Goal: Check status: Check status

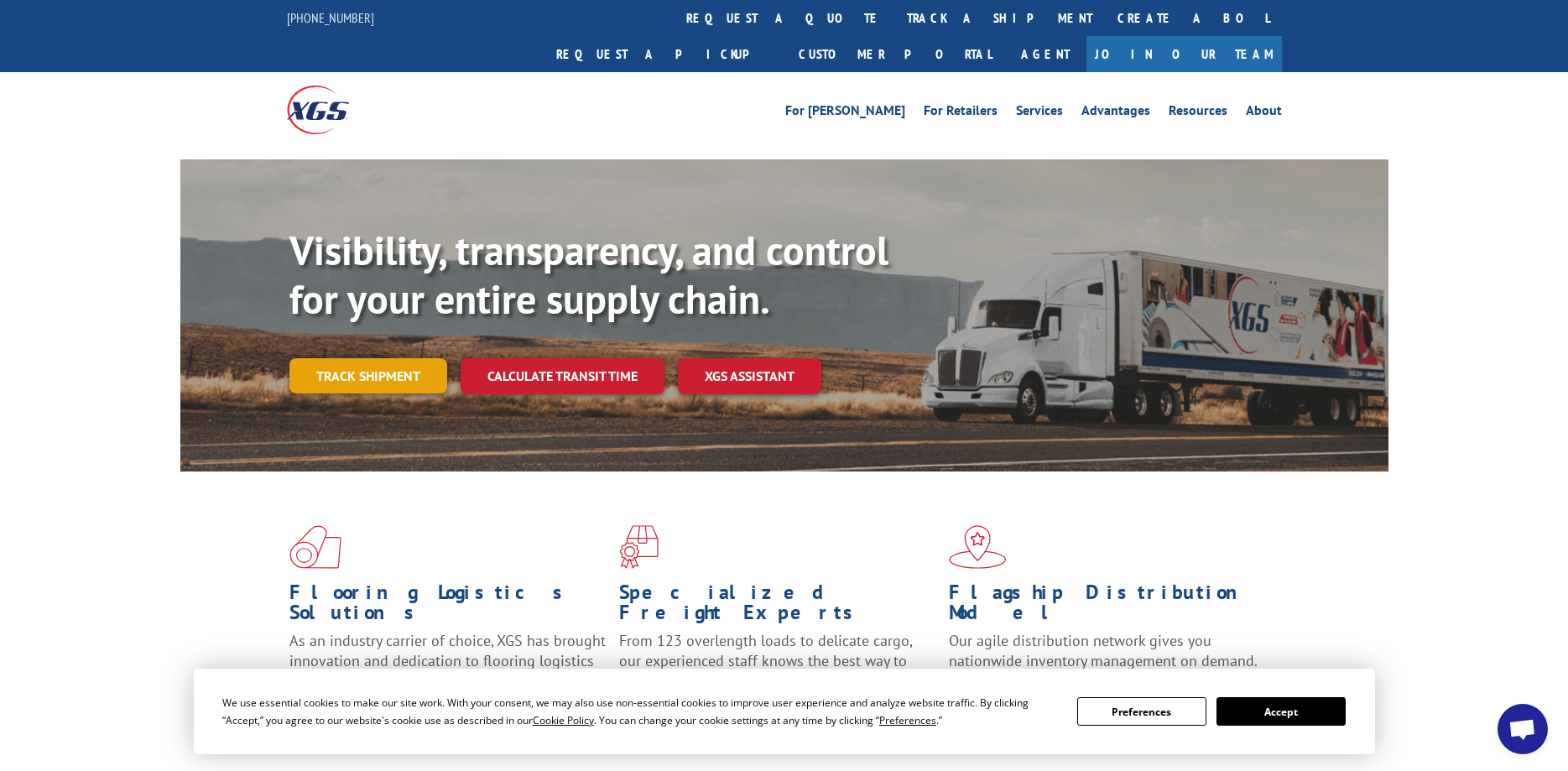
click at [403, 358] on link "Track shipment" at bounding box center [368, 376] width 158 height 35
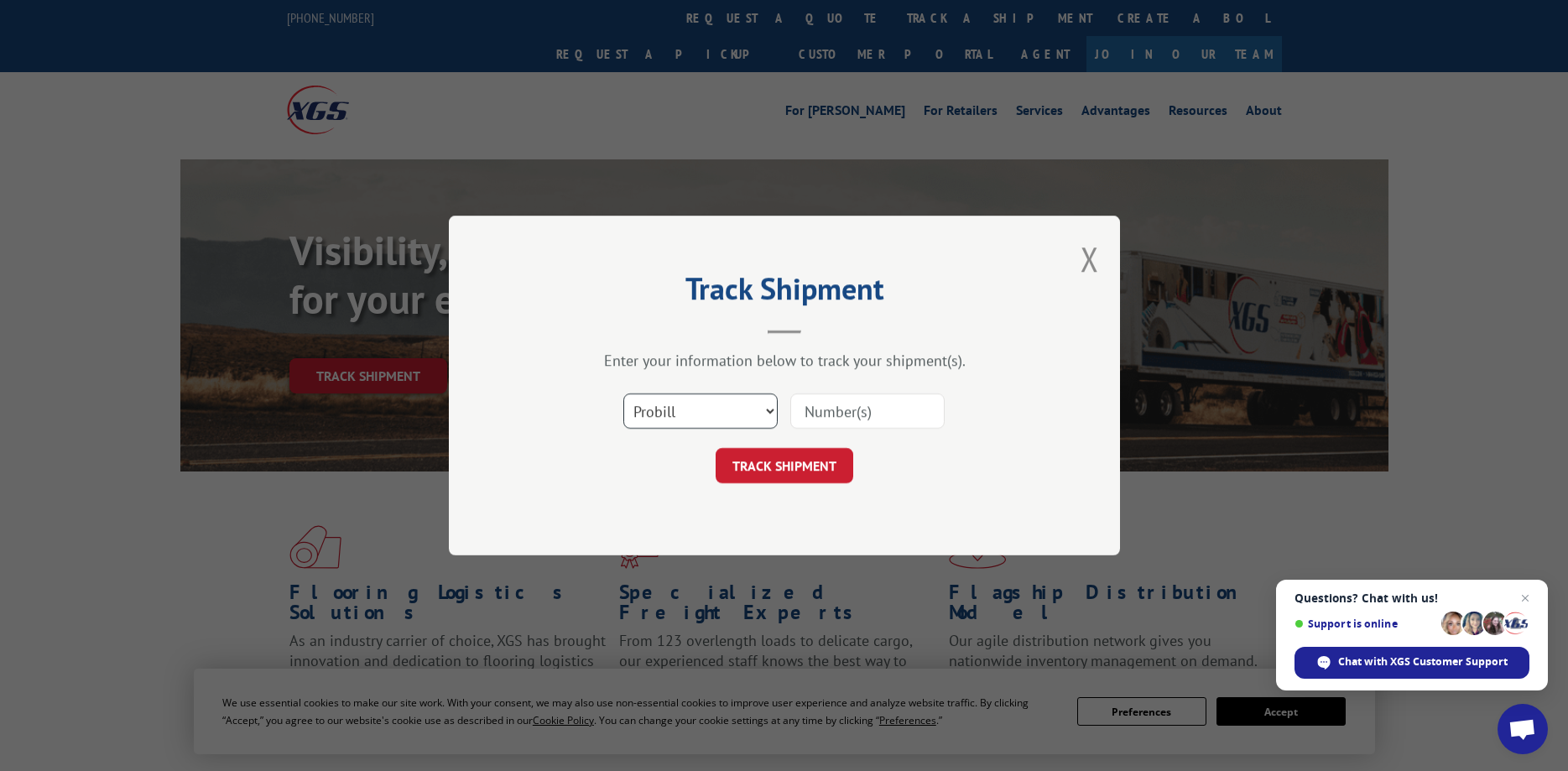
select select "bol"
click option "BOL" at bounding box center [0, 0] width 0 height 0
click at [813, 411] on input at bounding box center [867, 411] width 154 height 35
paste input "17550558"
type input "17550558"
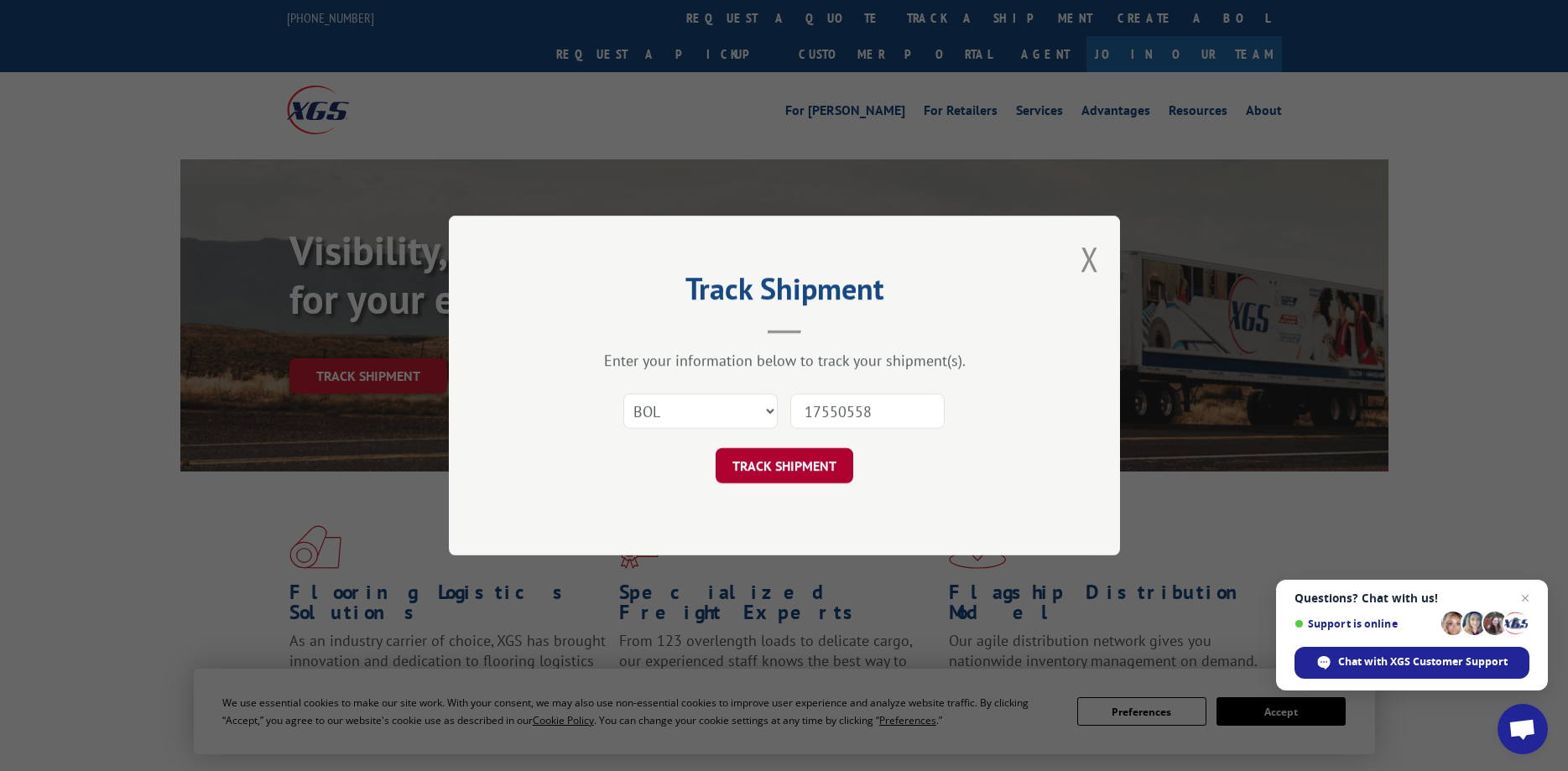
click at [813, 465] on button "TRACK SHIPMENT" at bounding box center [784, 465] width 138 height 35
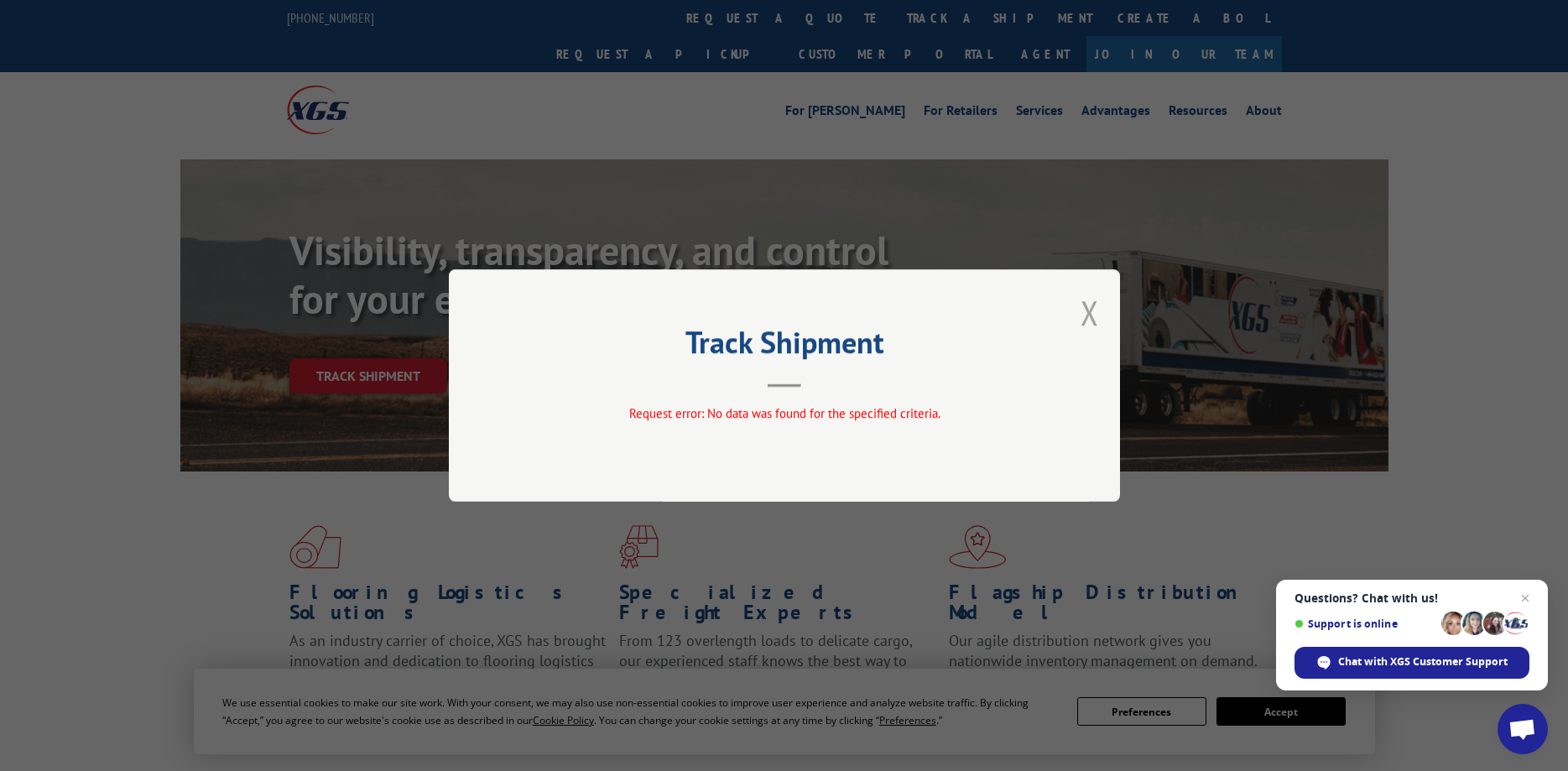
click at [1087, 316] on button "Close modal" at bounding box center [1089, 312] width 18 height 44
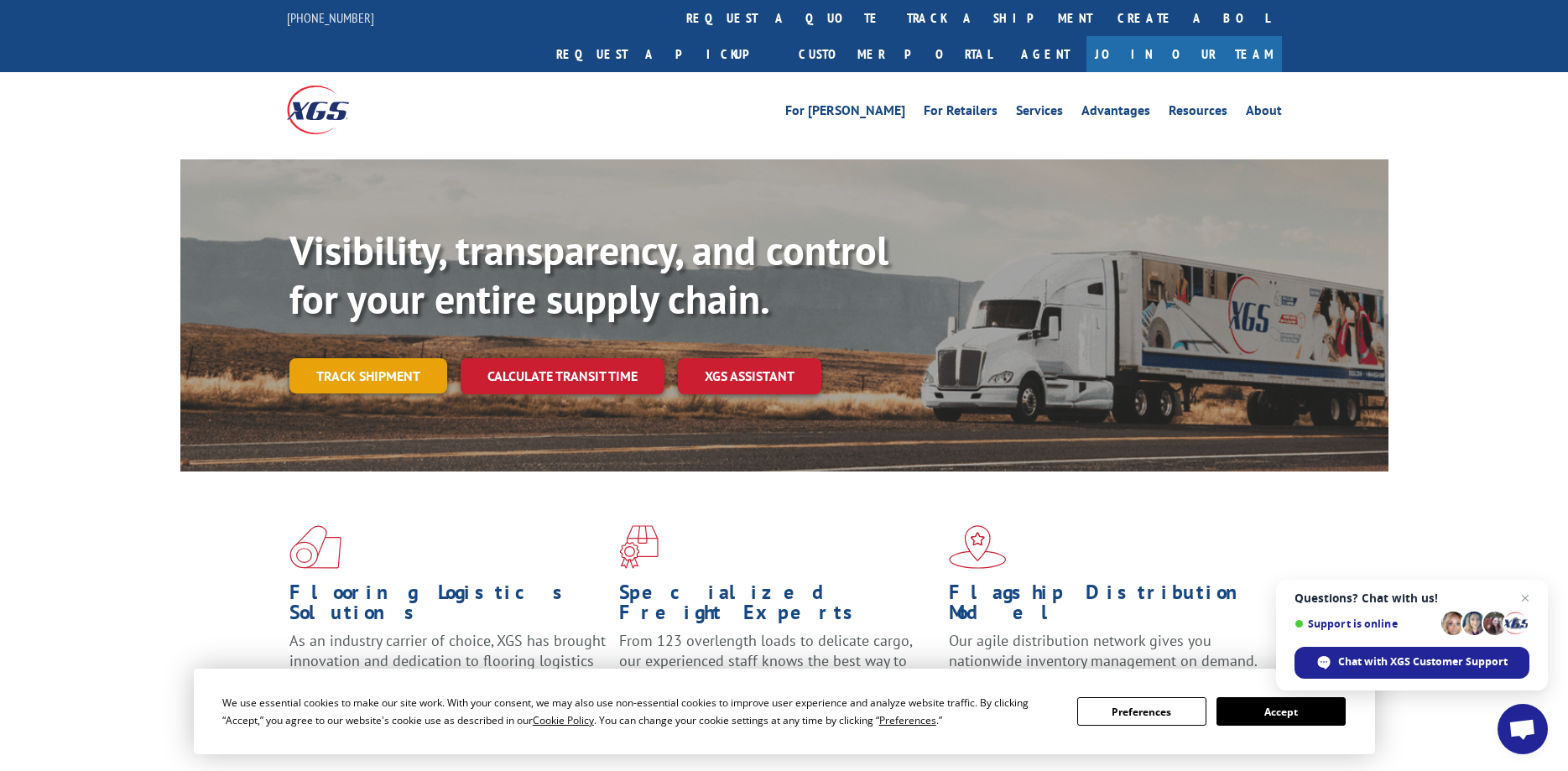
click at [387, 358] on link "Track shipment" at bounding box center [368, 376] width 158 height 35
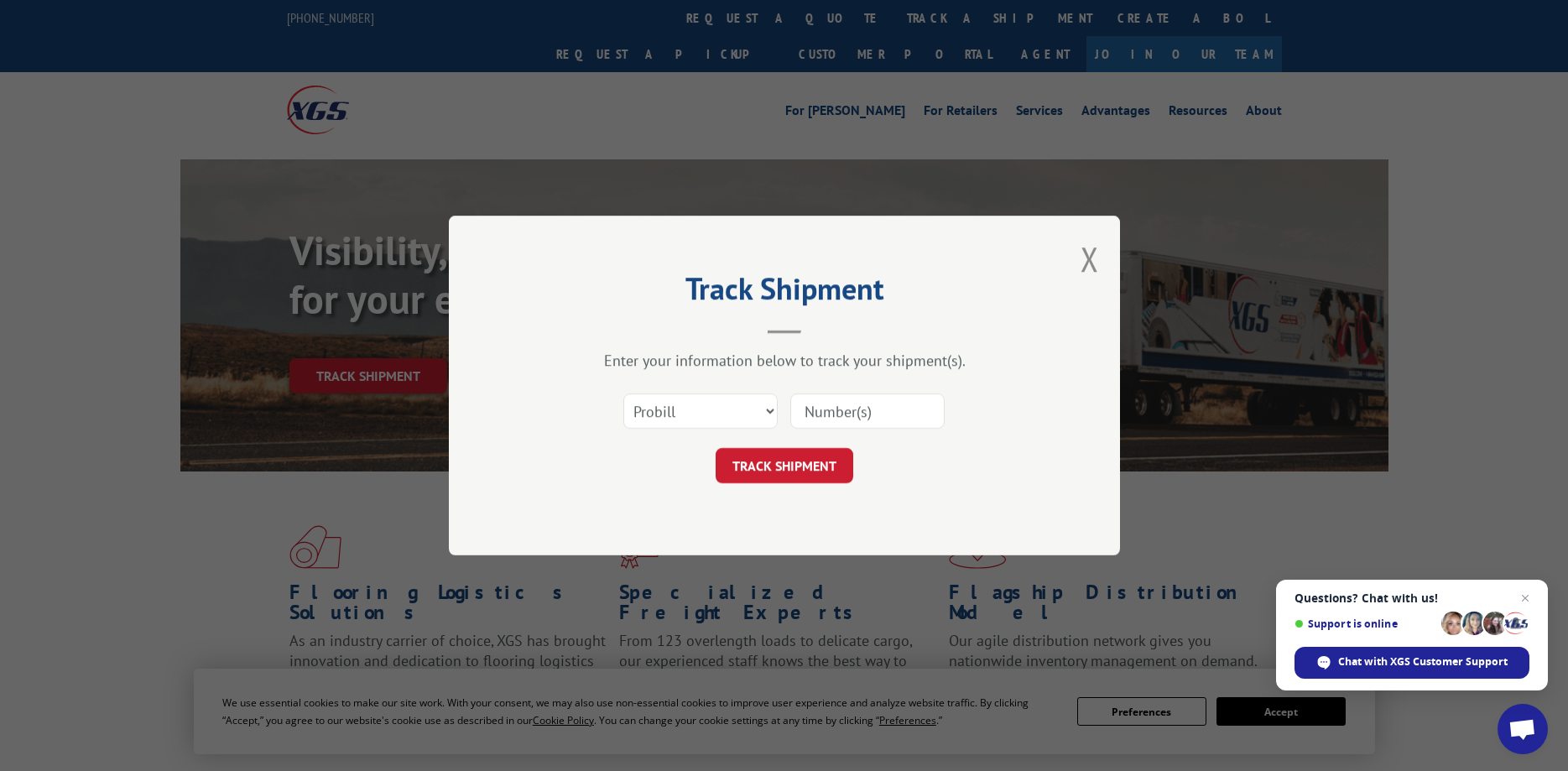
click at [854, 423] on input at bounding box center [867, 411] width 154 height 35
paste input "17550558"
type input "17550558"
click at [817, 453] on button "TRACK SHIPMENT" at bounding box center [784, 465] width 138 height 35
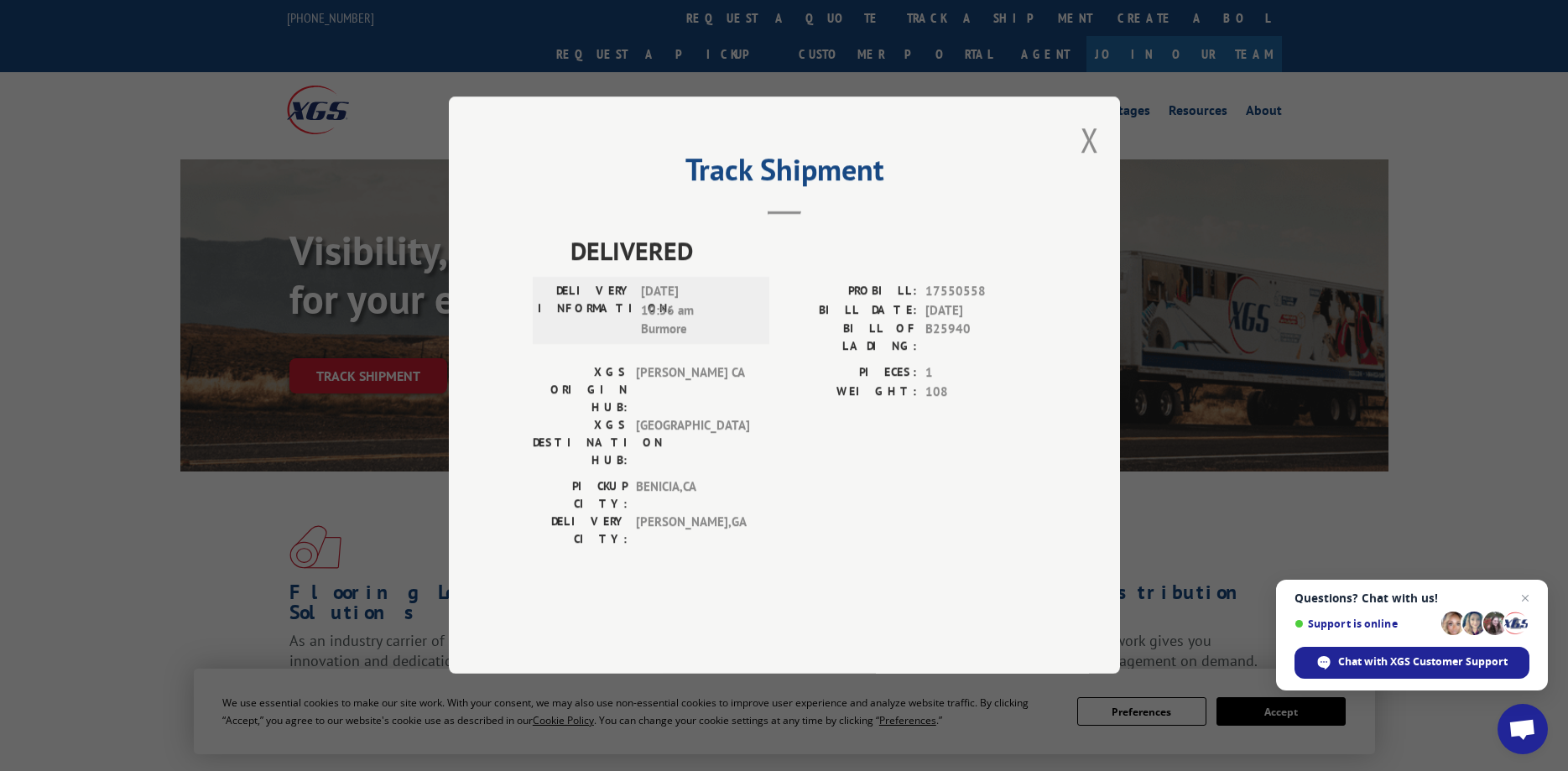
click at [531, 709] on div "Track Shipment DELIVERED DELIVERY INFORMATION: [DATE] 10:56 am Burmore PROBILL:…" at bounding box center [784, 386] width 1568 height 771
drag, startPoint x: 981, startPoint y: 341, endPoint x: 927, endPoint y: 340, distance: 54.0
click at [927, 302] on span "17550558" at bounding box center [980, 292] width 111 height 19
copy span "17550558"
click at [348, 472] on div "Track Shipment DELIVERED DELIVERY INFORMATION: [DATE] 10:56 am Burmore PROBILL:…" at bounding box center [784, 386] width 1568 height 771
